Goal: Task Accomplishment & Management: Use online tool/utility

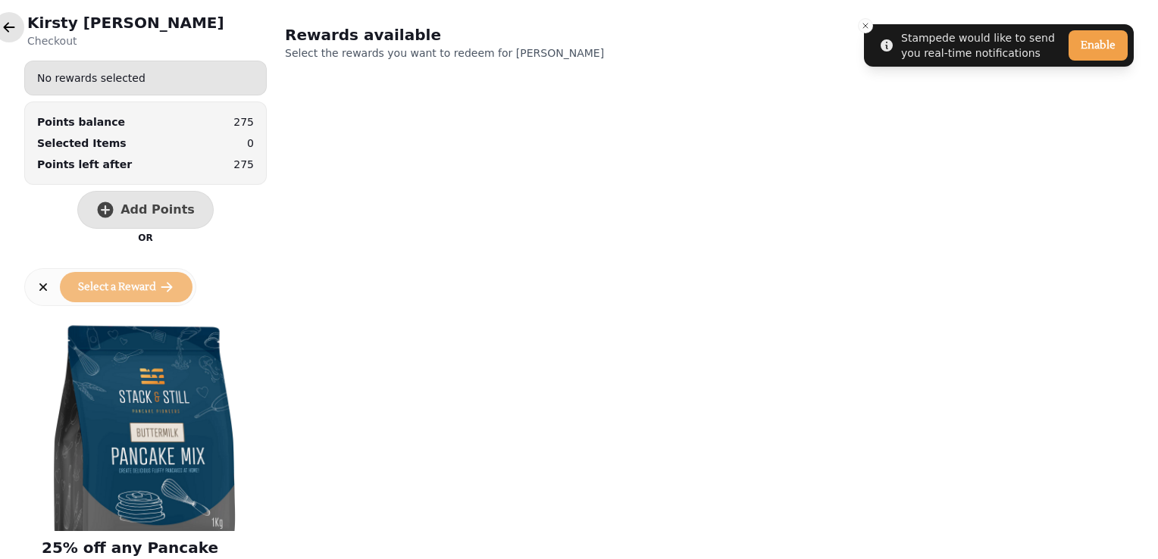
click at [6, 30] on icon "button" at bounding box center [9, 27] width 15 height 15
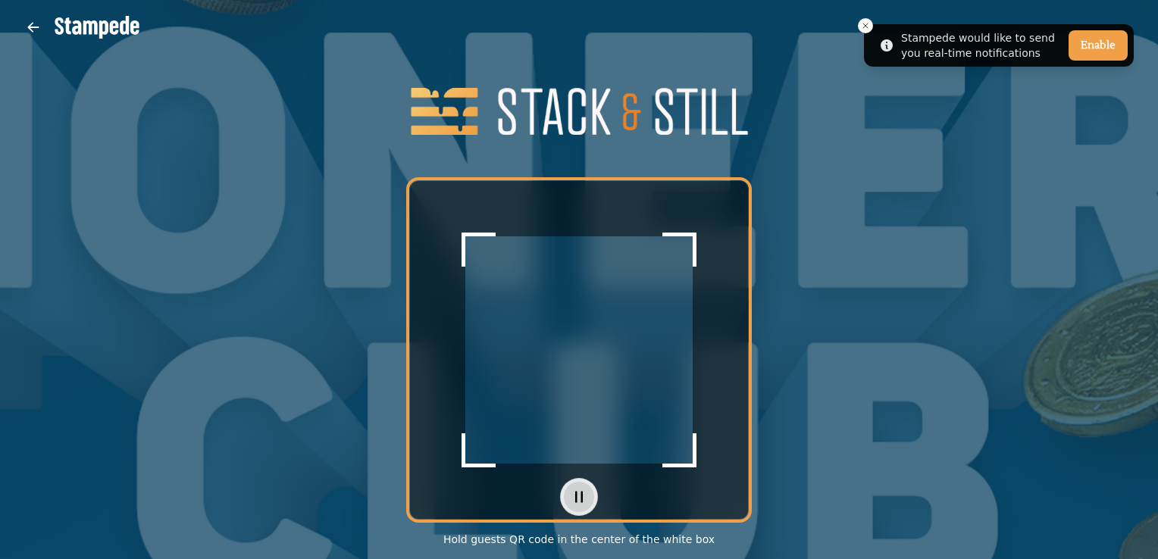
click at [587, 502] on button "button" at bounding box center [579, 497] width 30 height 30
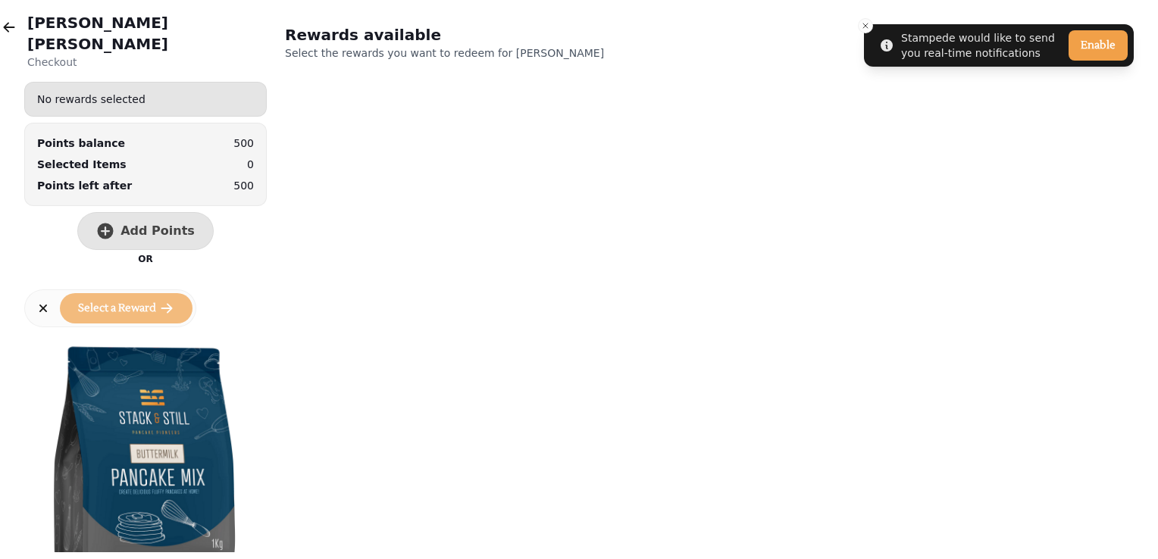
click at [131, 189] on div "No rewards selected Points balance 500 Selected Items 0 Points left after 500 A…" at bounding box center [145, 176] width 243 height 189
click at [133, 225] on span "Add Points" at bounding box center [157, 231] width 74 height 12
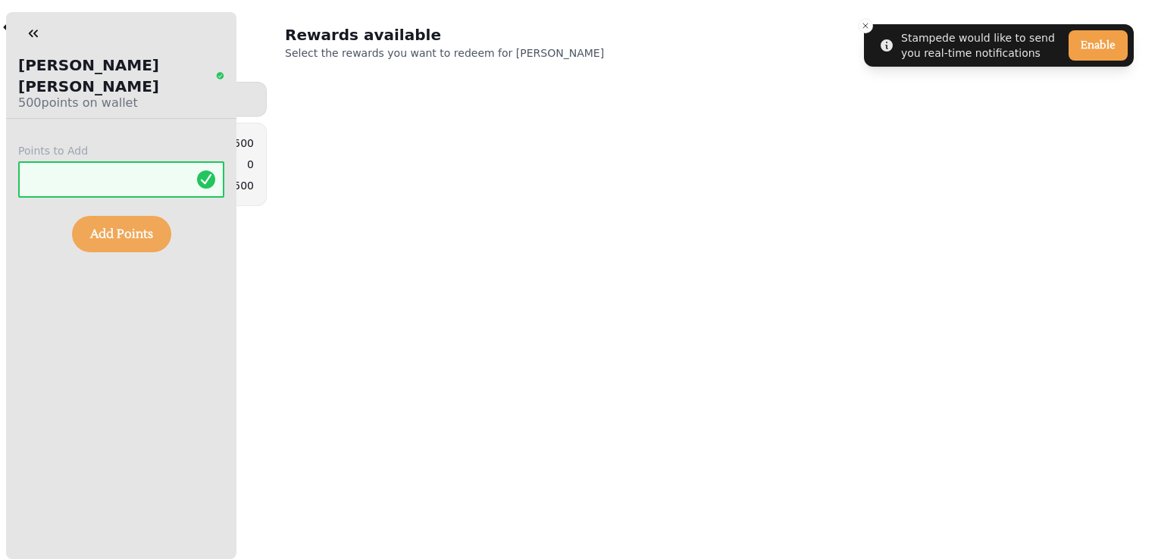
click at [149, 228] on span "Add Points" at bounding box center [121, 234] width 63 height 12
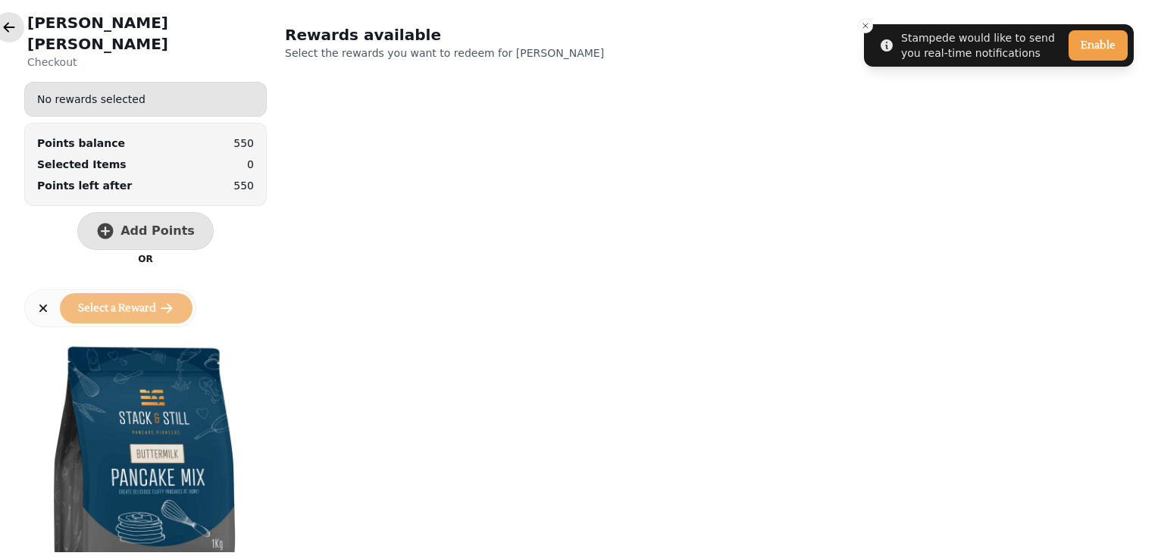
click at [4, 26] on icon "button" at bounding box center [9, 27] width 11 height 10
